Goal: Communication & Community: Answer question/provide support

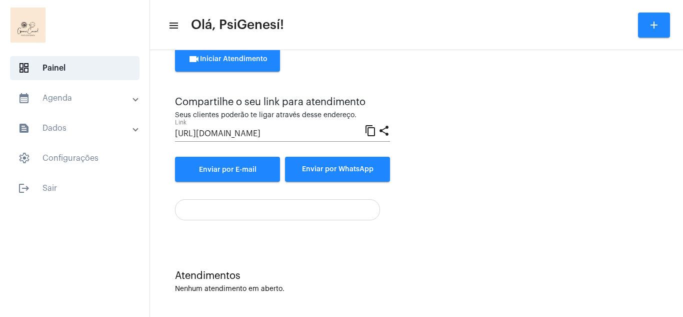
scroll to position [57, 0]
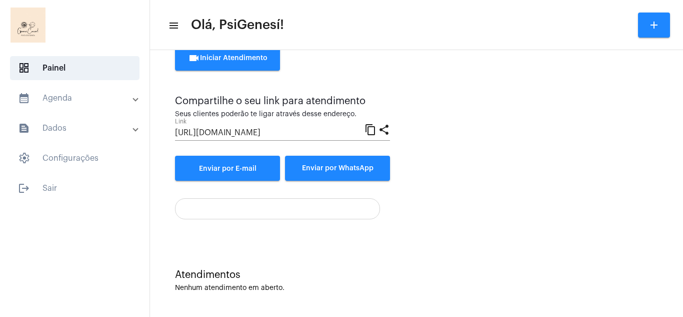
click at [251, 64] on button "videocam Iniciar Atendimento" at bounding box center [227, 58] width 105 height 25
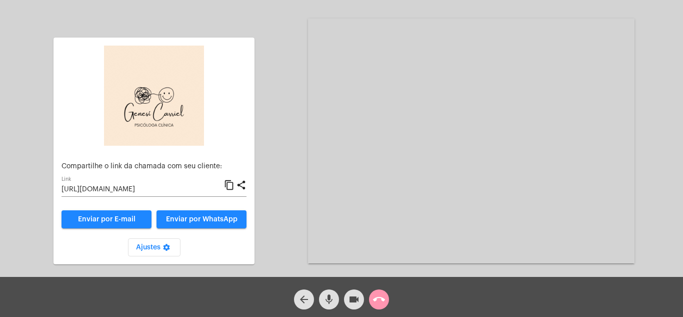
click at [210, 219] on span "Enviar por WhatsApp" at bounding box center [202, 219] width 72 height 7
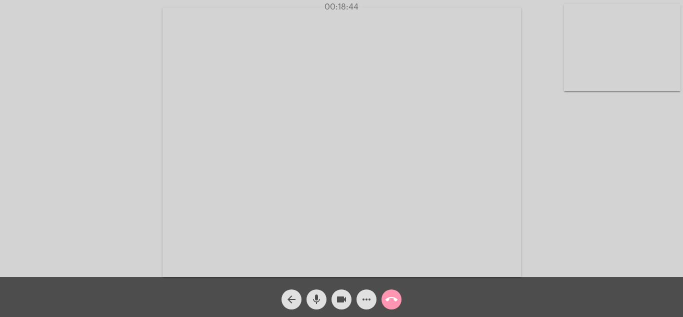
click at [619, 32] on video at bounding box center [622, 47] width 117 height 87
click at [146, 158] on video at bounding box center [128, 141] width 117 height 87
click at [608, 75] on video at bounding box center [622, 47] width 117 height 87
click at [155, 150] on video at bounding box center [128, 141] width 117 height 87
click at [394, 302] on mat-icon "call_end" at bounding box center [392, 299] width 12 height 12
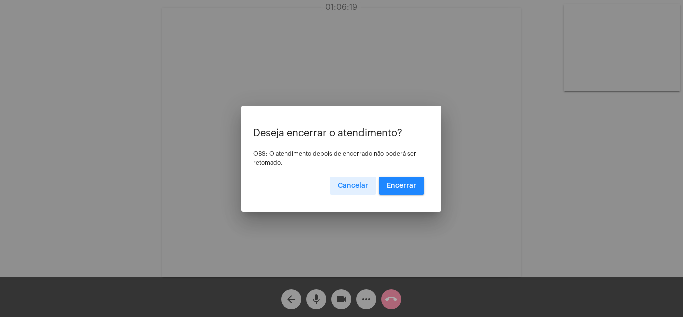
click at [399, 190] on button "Encerrar" at bounding box center [402, 186] width 46 height 18
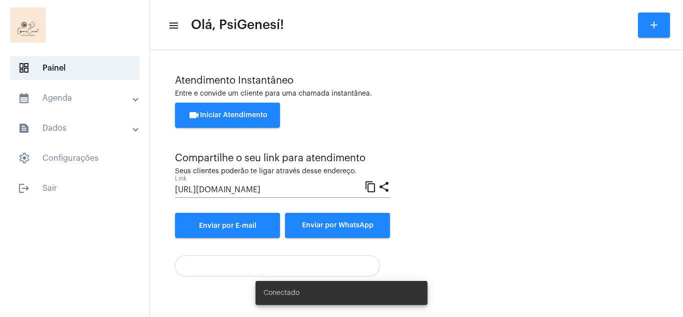
click at [228, 120] on button "videocam Iniciar Atendimento" at bounding box center [227, 115] width 105 height 25
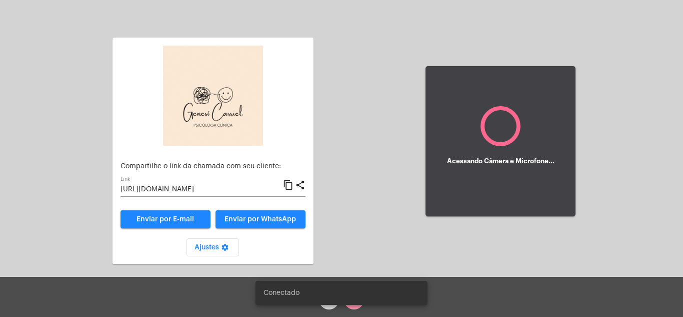
click at [251, 221] on span "Enviar por WhatsApp" at bounding box center [261, 219] width 72 height 7
